Goal: Information Seeking & Learning: Check status

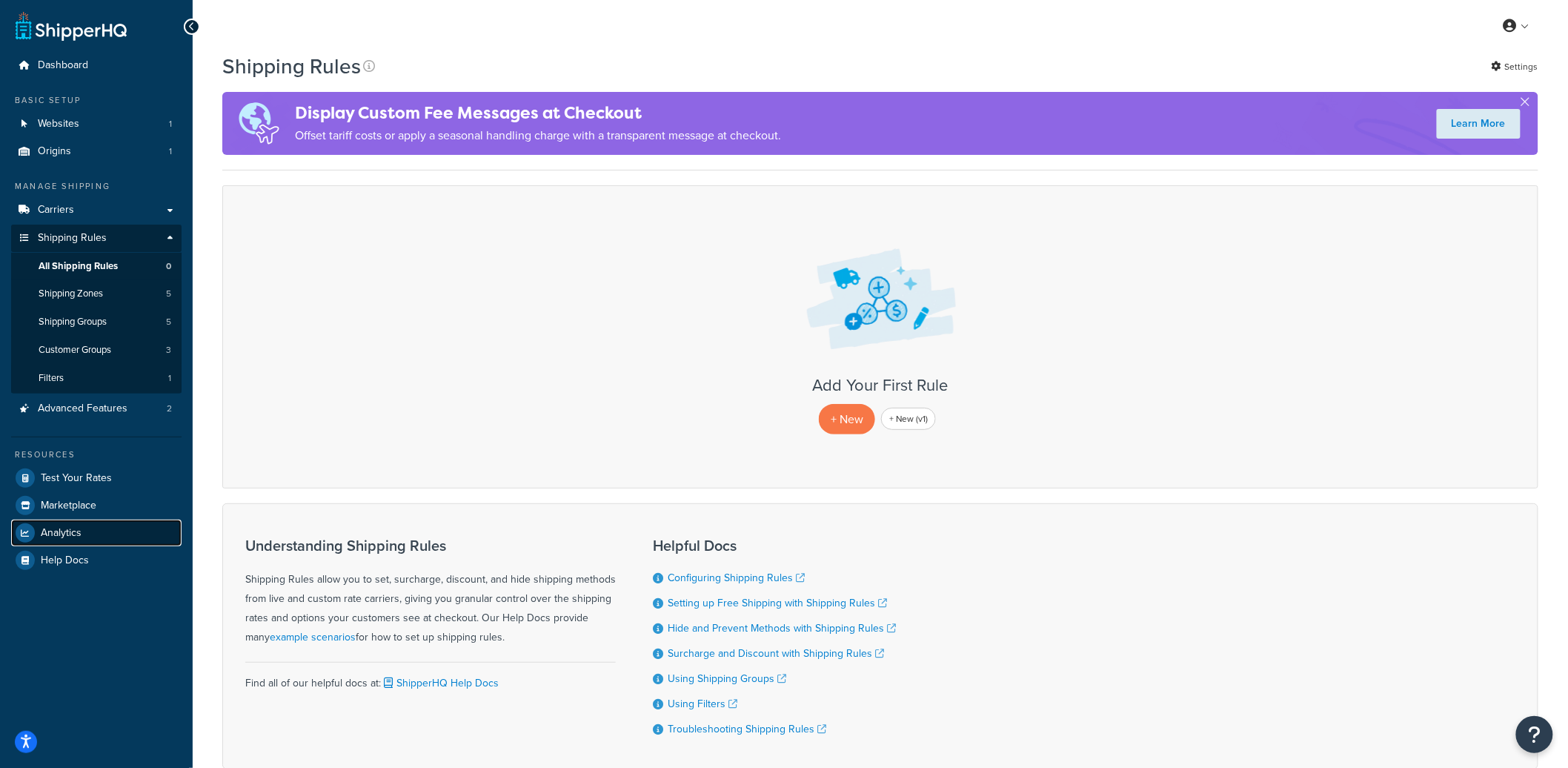
click at [79, 526] on span "Analytics" at bounding box center [61, 533] width 41 height 13
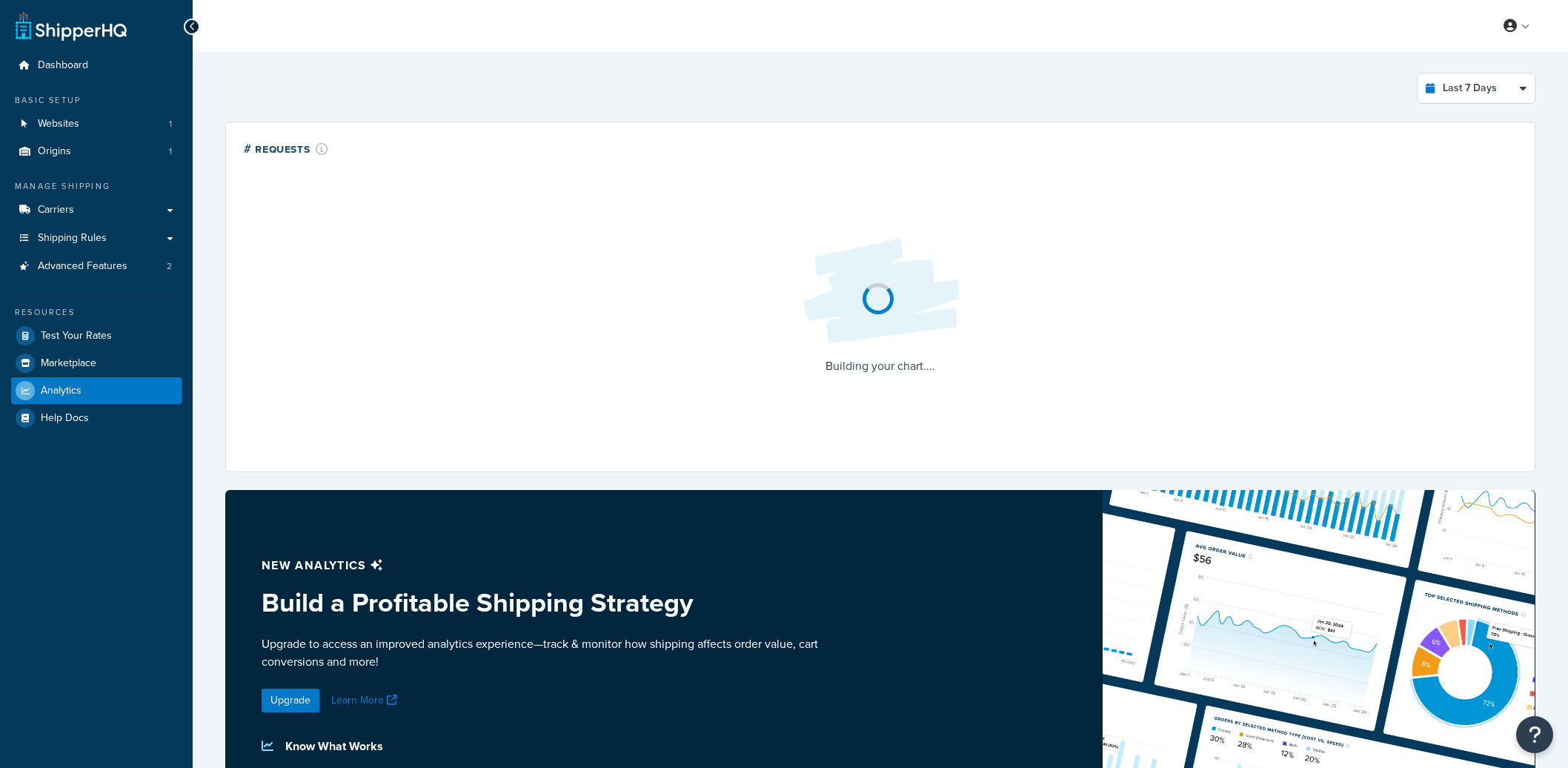
select select "last_7_days"
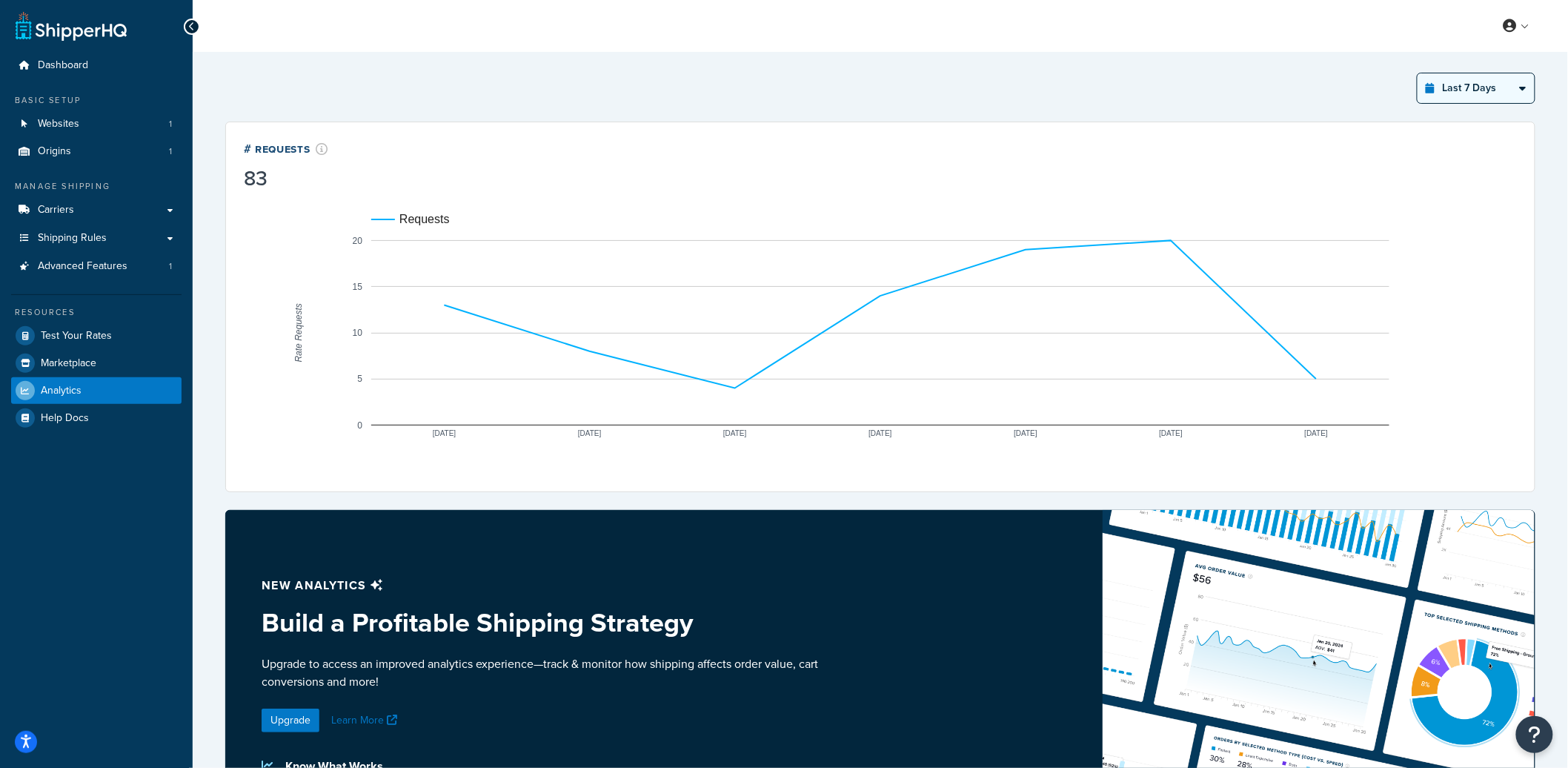
click at [1468, 85] on select "Last 24 Hours Last 7 Days Last 30 Days Last 3 Months Last 6 Months Last 12 Mont…" at bounding box center [1475, 88] width 117 height 30
click at [129, 126] on link "Websites 1" at bounding box center [96, 124] width 170 height 28
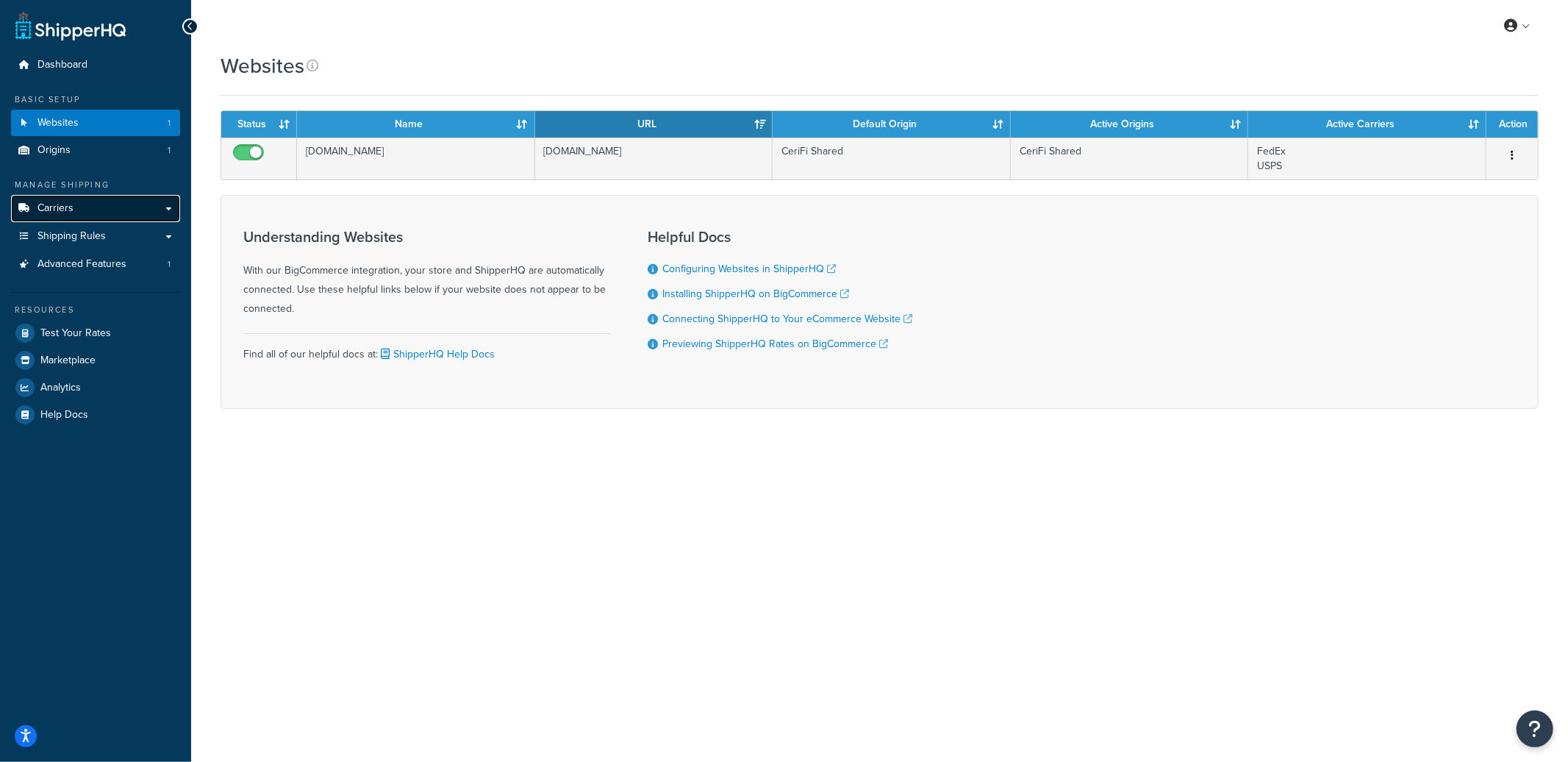
click at [116, 205] on link "Carriers" at bounding box center [95, 208] width 169 height 28
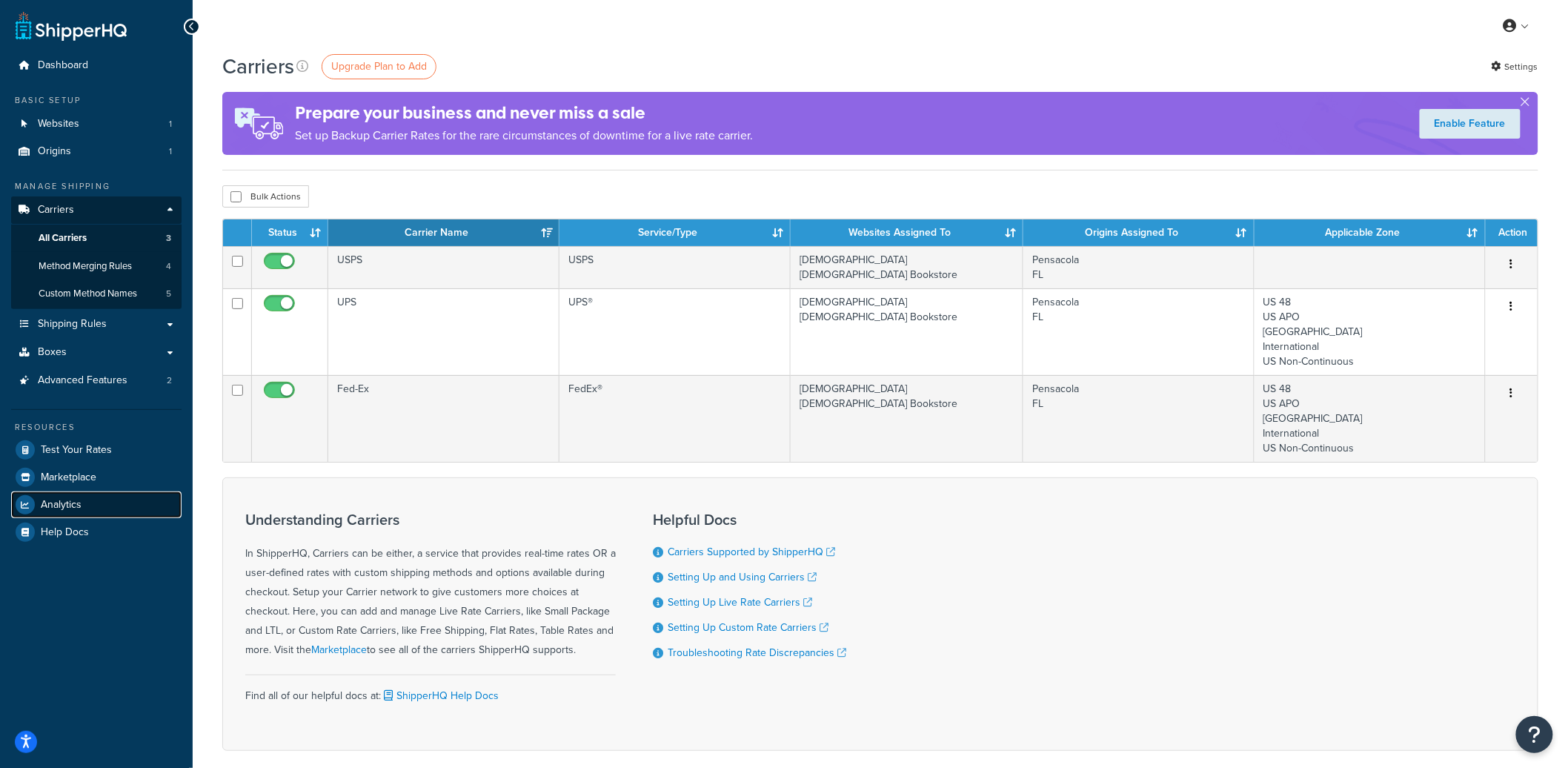
click at [101, 506] on link "Analytics" at bounding box center [96, 504] width 170 height 27
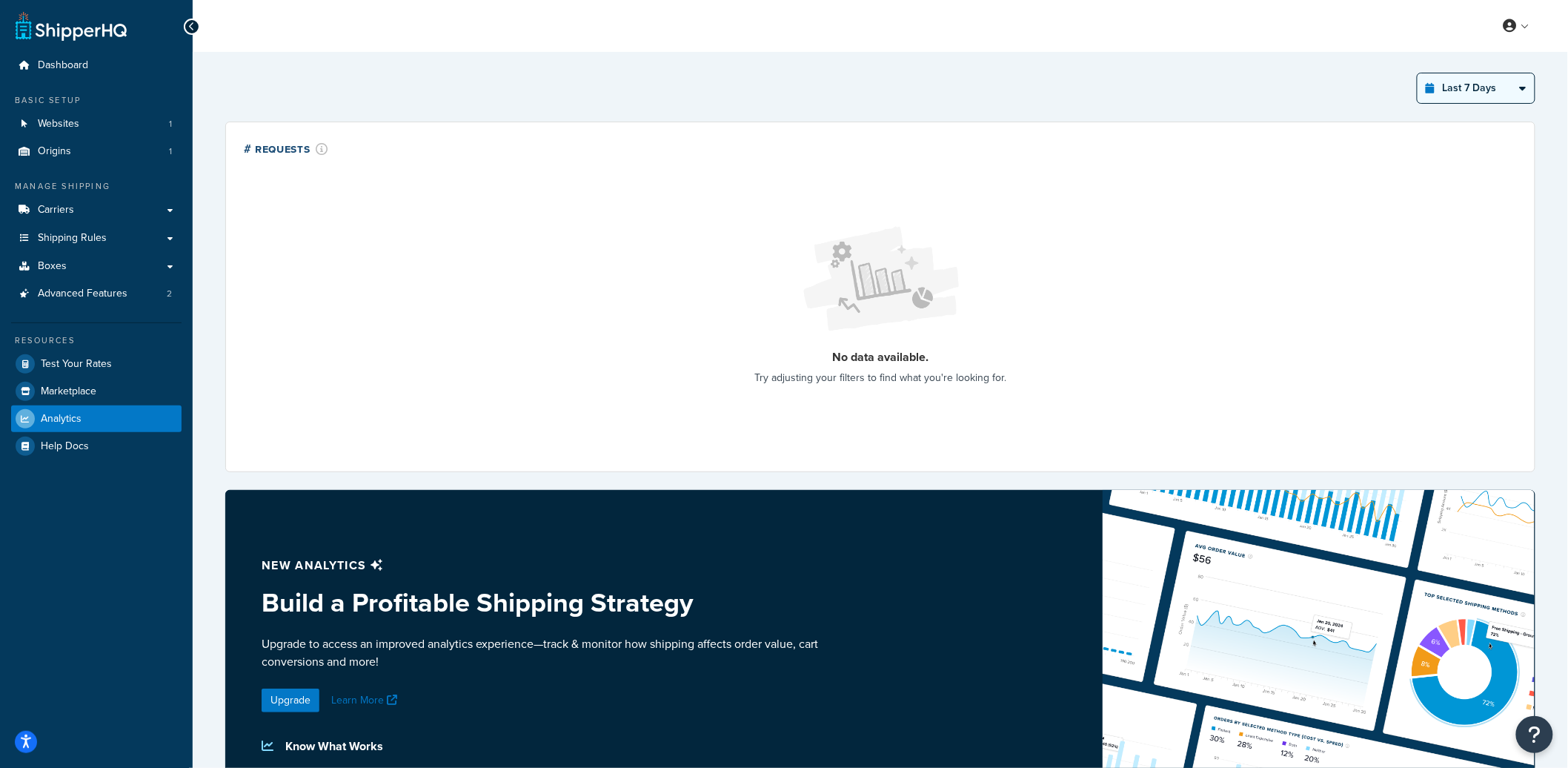
click at [1468, 89] on select "Last 24 Hours Last 7 Days Last 30 Days Last 3 Months Last 6 Months Last 12 Mont…" at bounding box center [1475, 88] width 117 height 30
select select "last_30_days"
click at [1418, 73] on select "Last 24 Hours Last 7 Days Last 30 Days Last 3 Months Last 6 Months Last 12 Mont…" at bounding box center [1475, 88] width 117 height 30
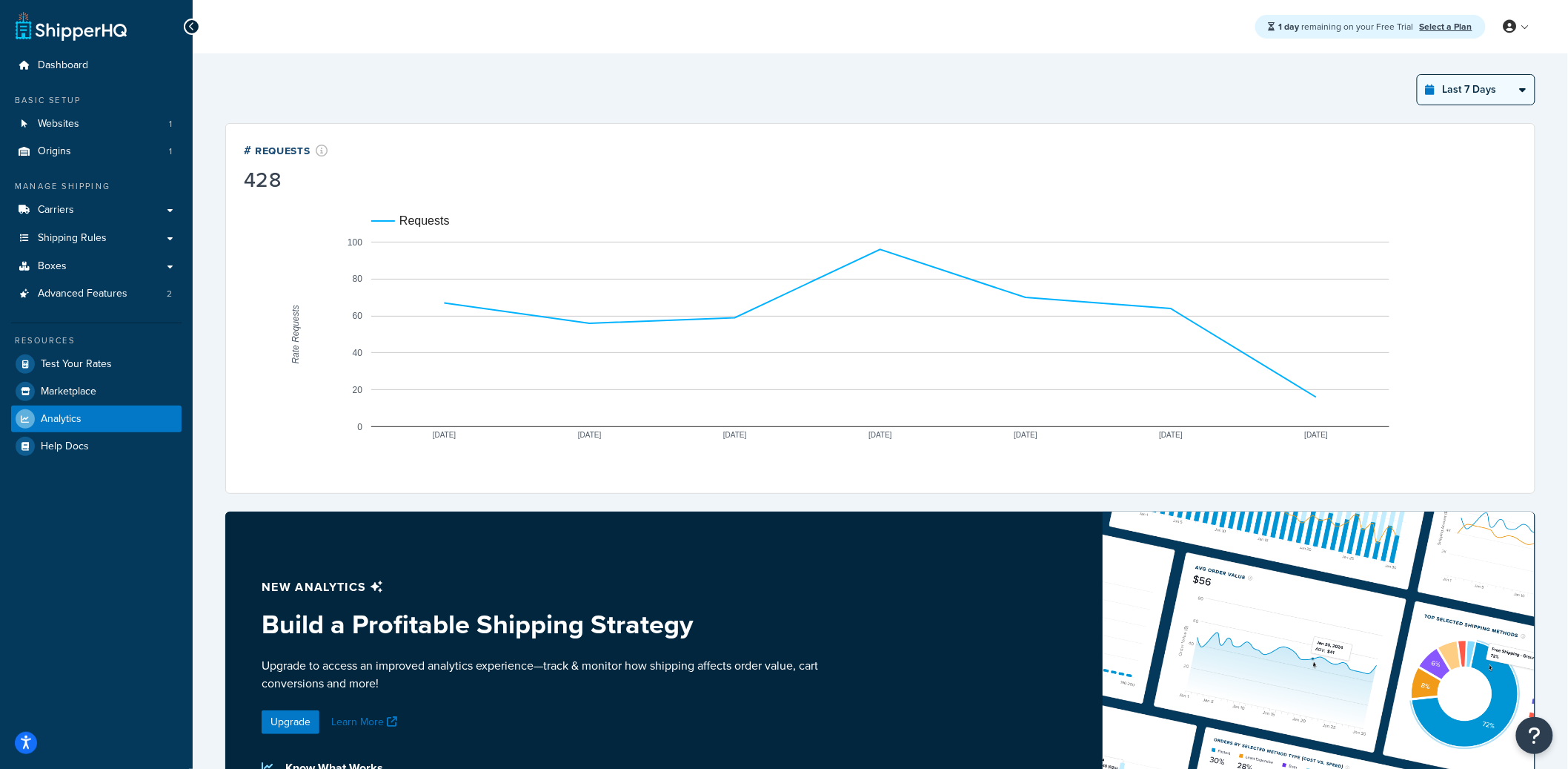
click at [1480, 102] on select "Last 24 Hours Last 7 Days Last 30 Days Last 3 Months Last 6 Months Last 12 Mont…" at bounding box center [1475, 90] width 117 height 30
select select "last_year"
click at [1418, 75] on select "Last 24 Hours Last 7 Days Last 30 Days Last 3 Months Last 6 Months Last 12 Mont…" at bounding box center [1475, 90] width 117 height 30
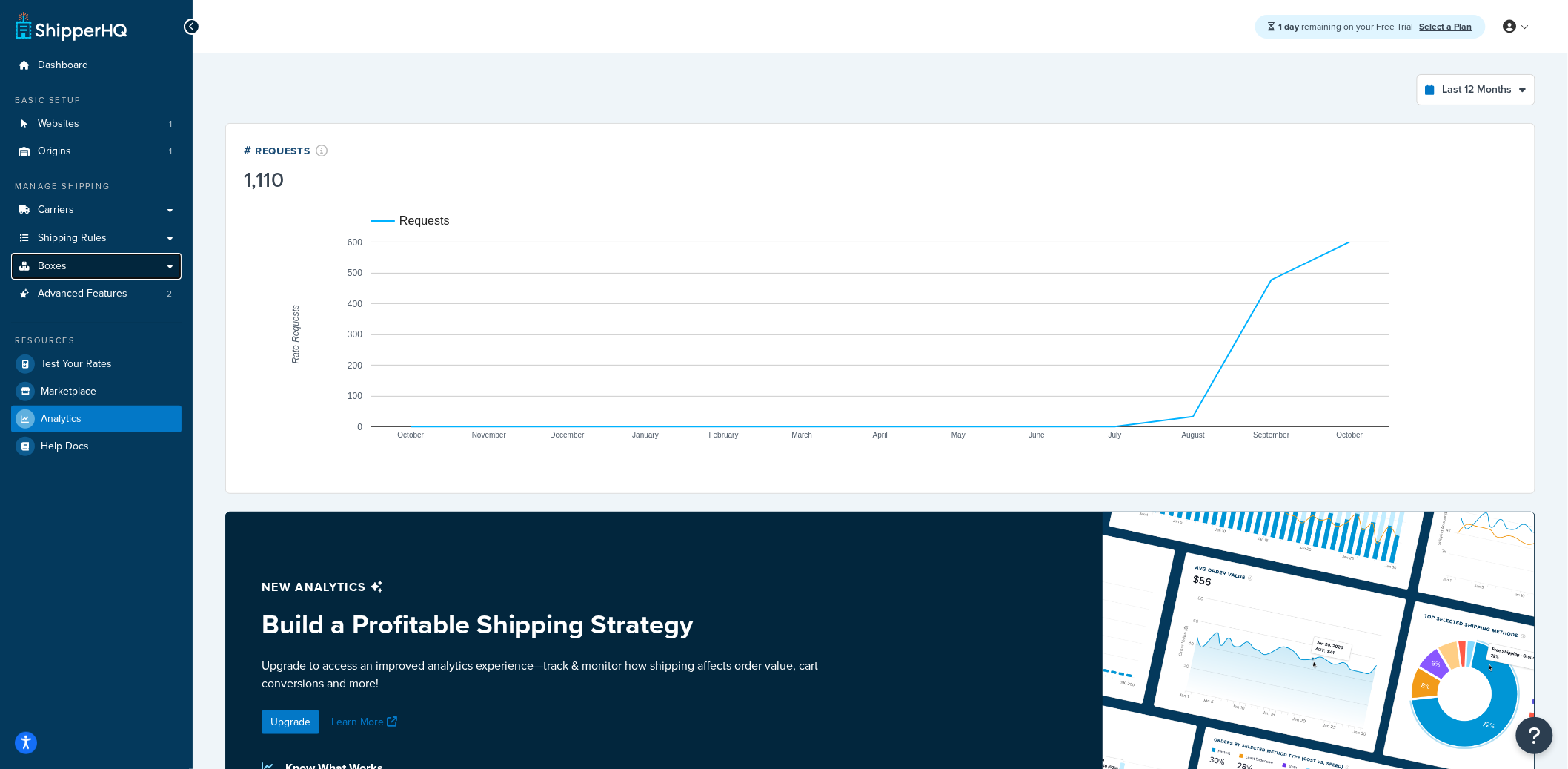
click at [96, 269] on link "Boxes" at bounding box center [96, 267] width 170 height 28
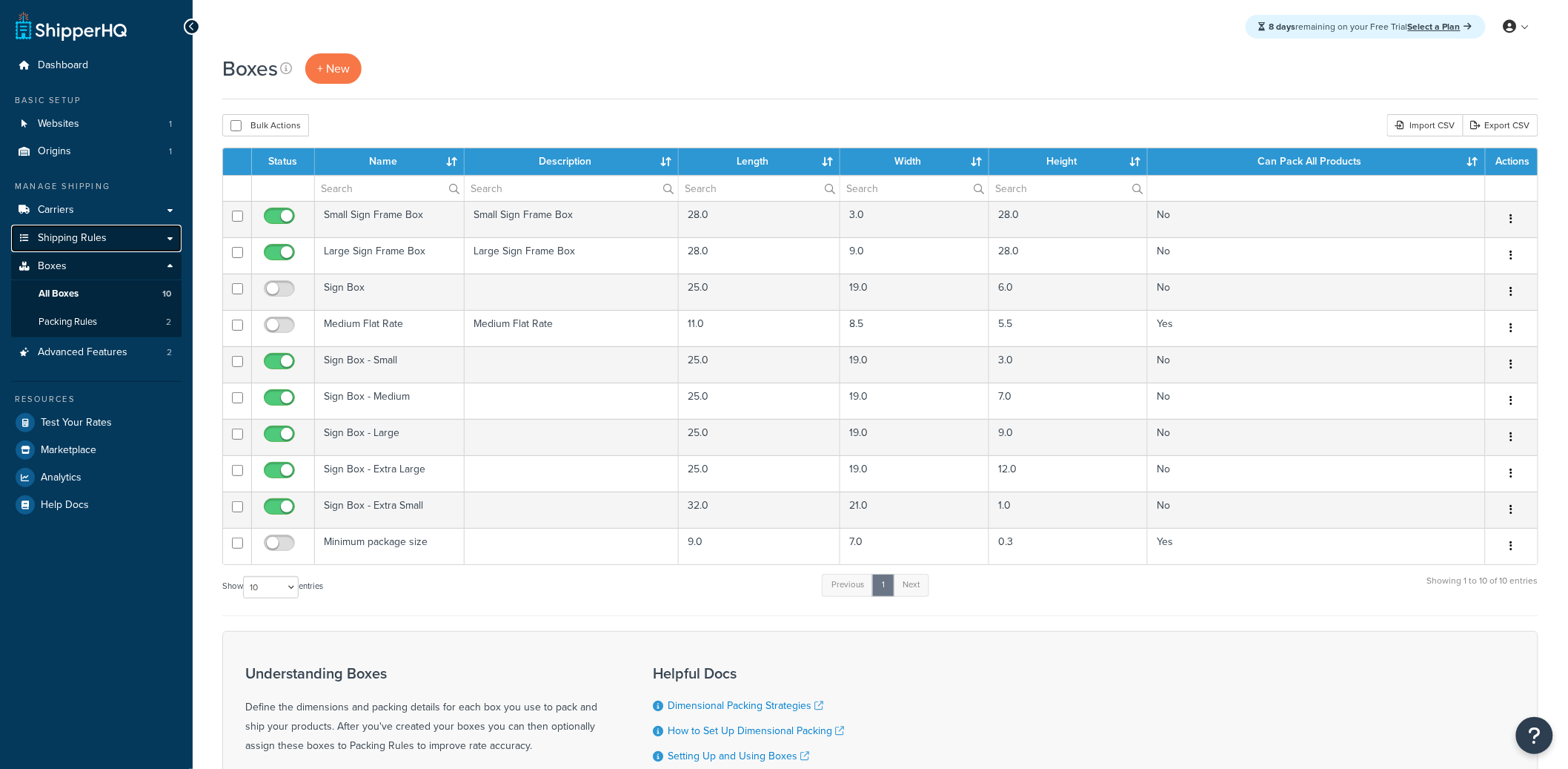
click at [97, 244] on span "Shipping Rules" at bounding box center [72, 239] width 68 height 13
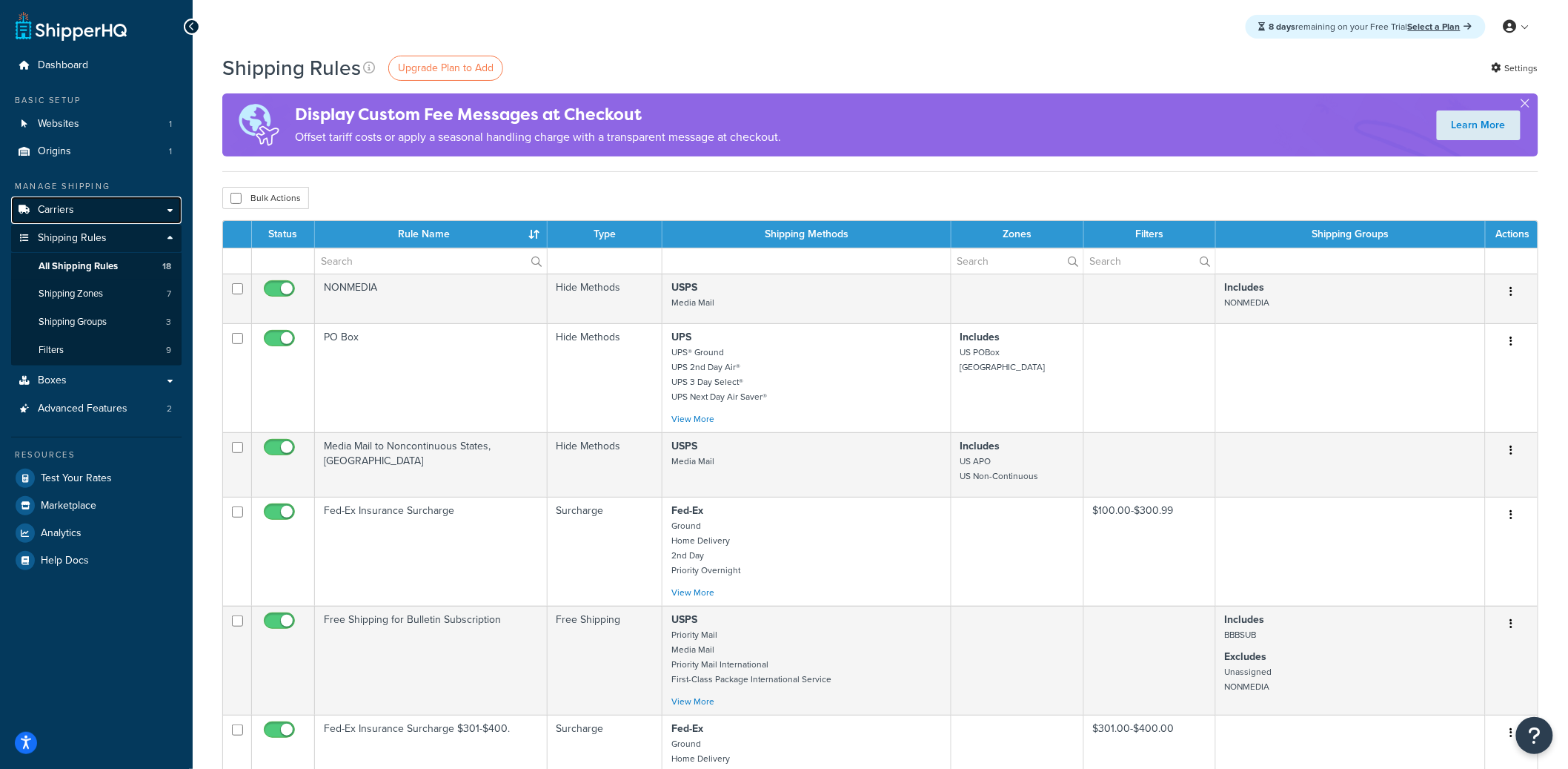
click at [95, 211] on link "Carriers" at bounding box center [96, 210] width 170 height 28
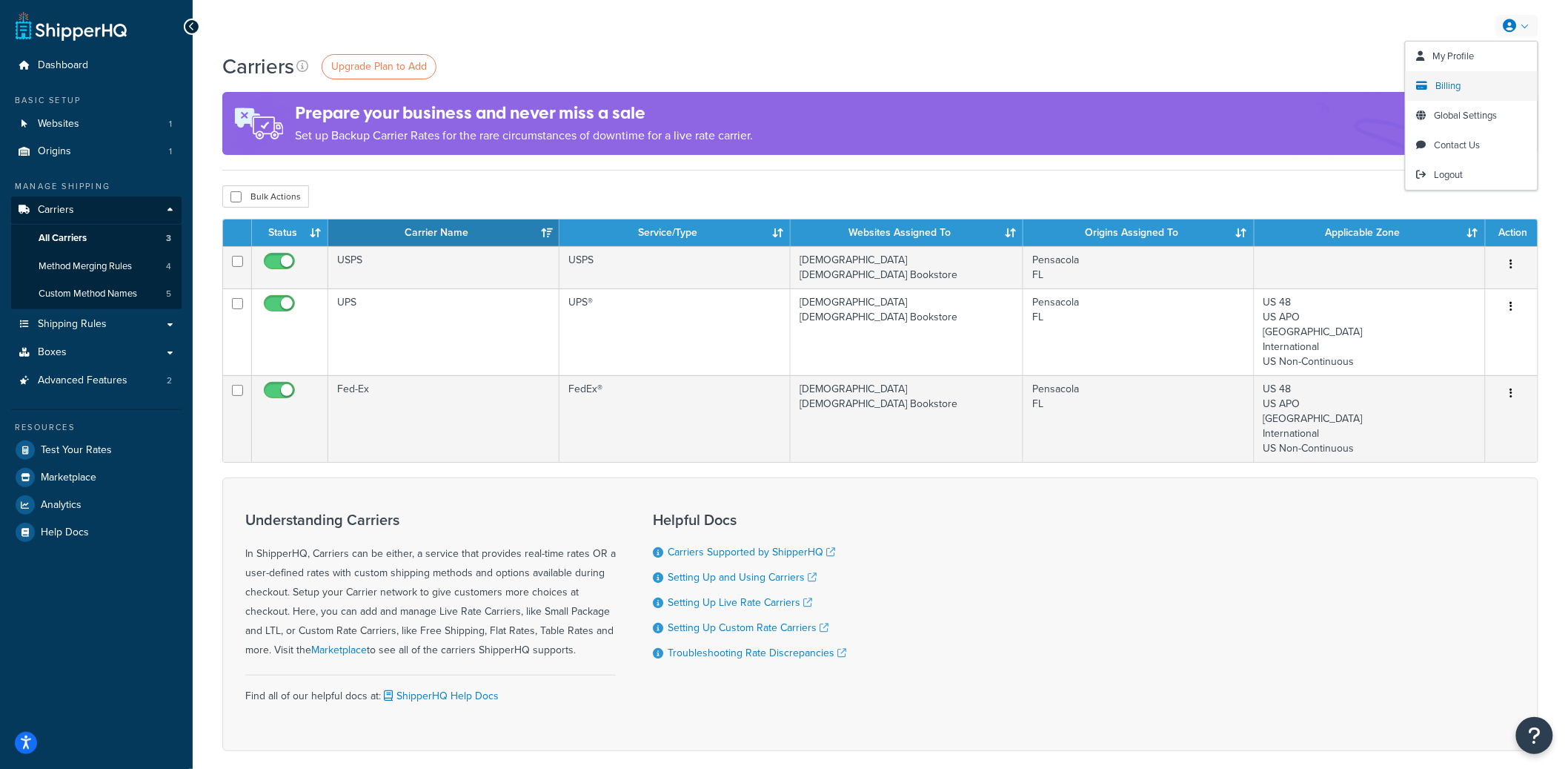
click at [1450, 80] on span "Billing" at bounding box center [1448, 85] width 25 height 14
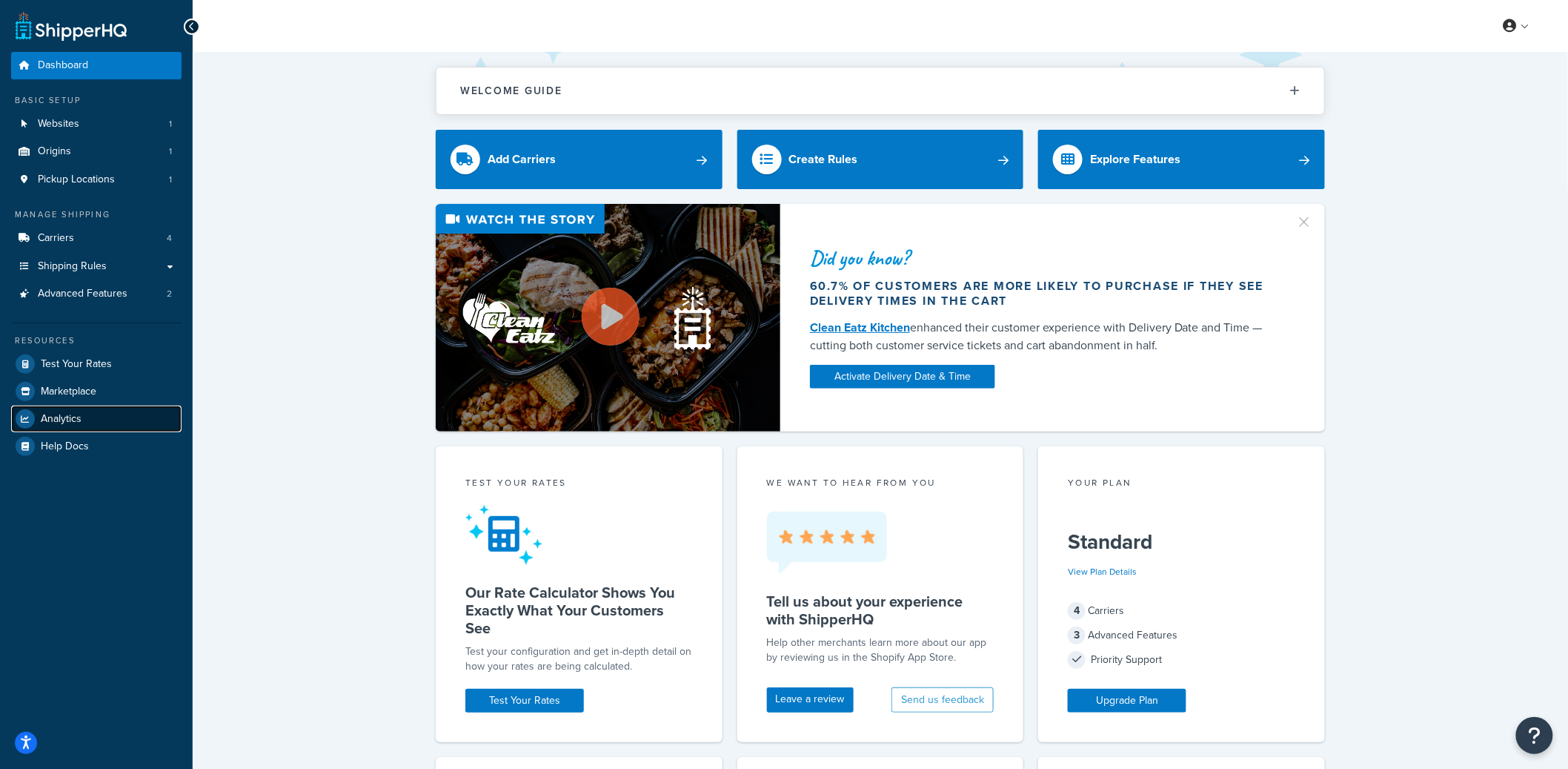
click at [72, 417] on span "Analytics" at bounding box center [61, 419] width 41 height 13
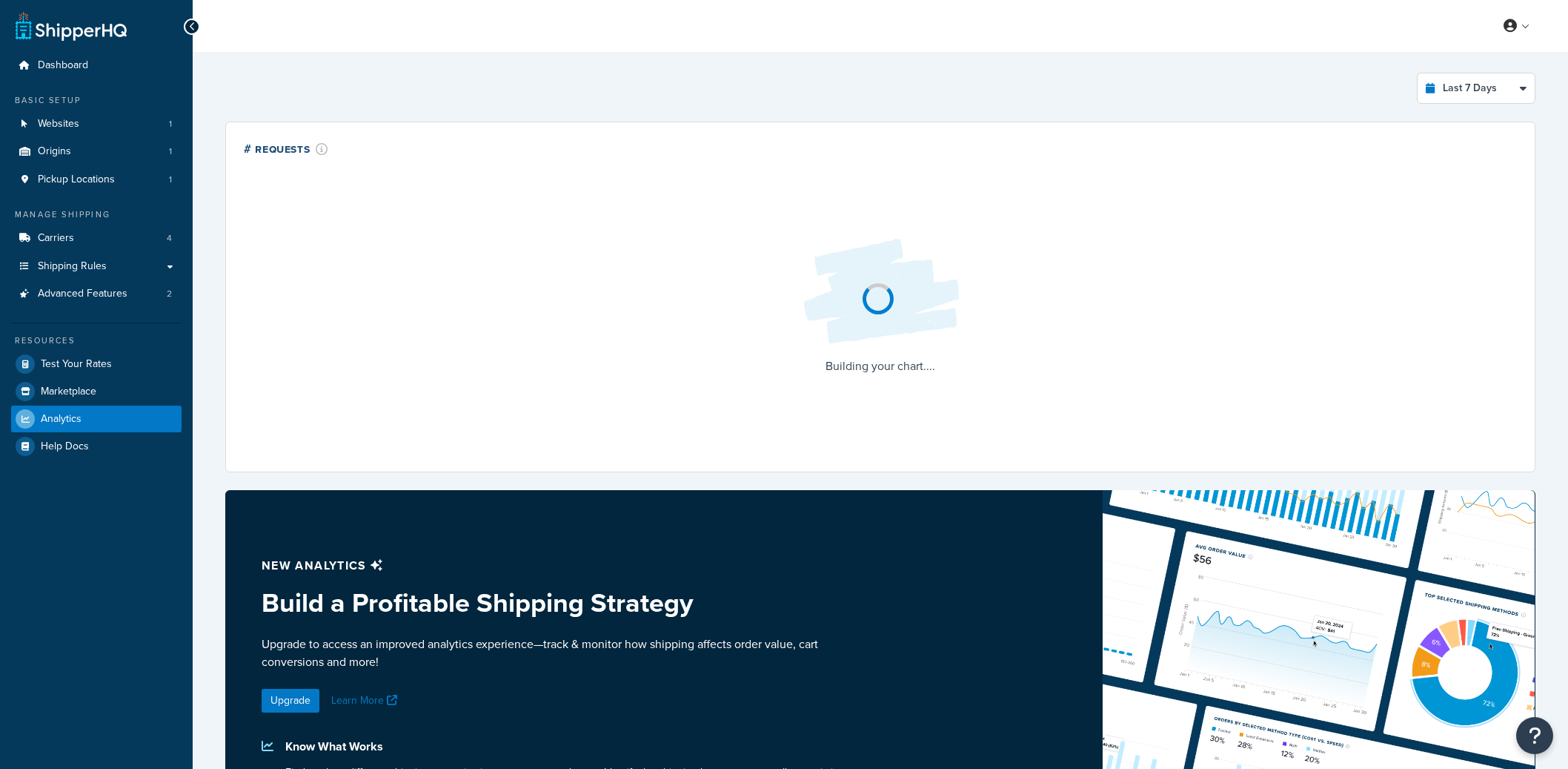
select select "last_7_days"
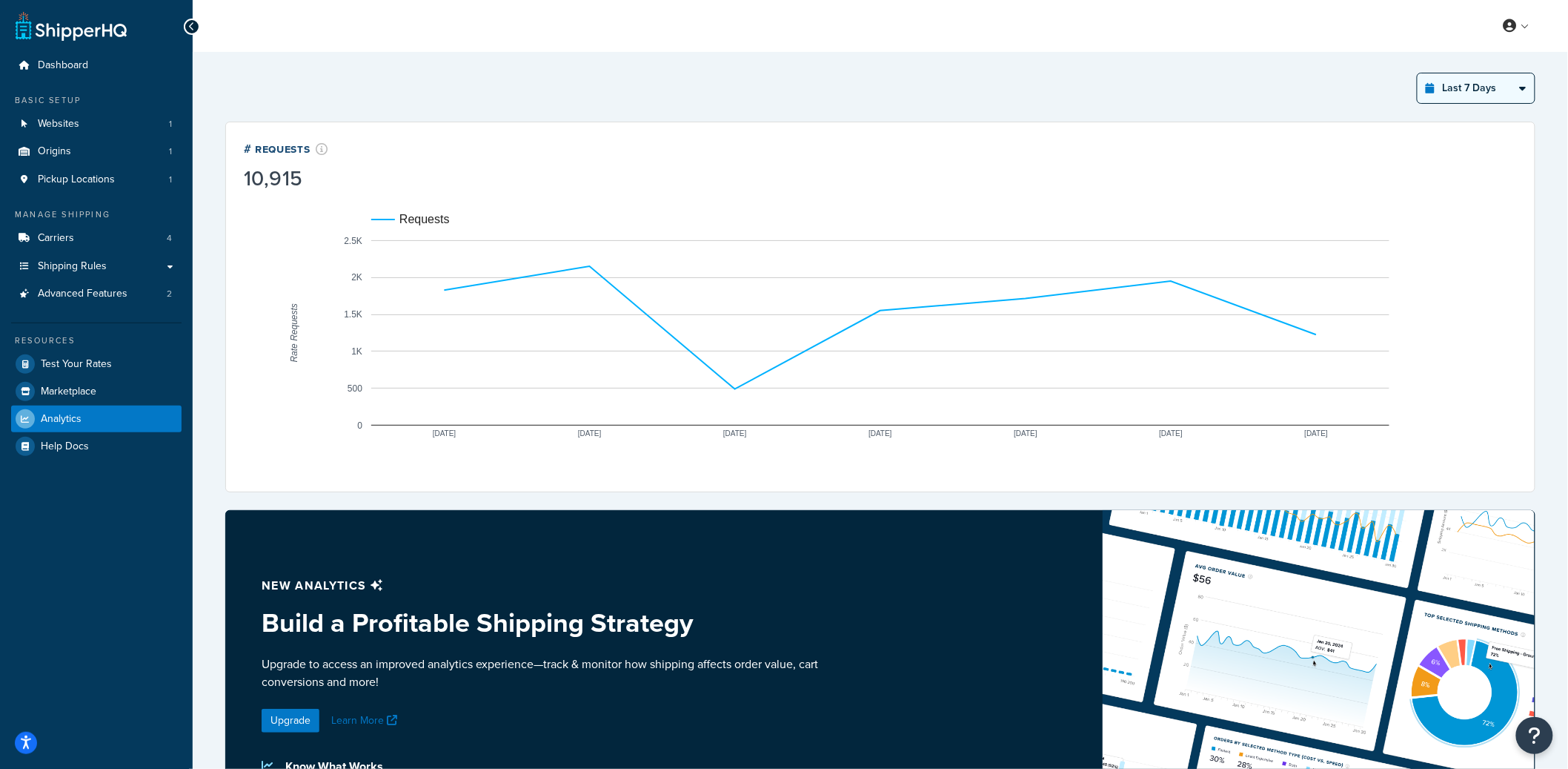
click at [1462, 99] on select "Last 24 Hours Last 7 Days Last 30 Days Last 3 Months Last 6 Months Last 12 Mont…" at bounding box center [1475, 88] width 117 height 30
select select "last_year"
click at [1418, 73] on select "Last 24 Hours Last 7 Days Last 30 Days Last 3 Months Last 6 Months Last 12 Mont…" at bounding box center [1475, 88] width 117 height 30
